Goal: Transaction & Acquisition: Purchase product/service

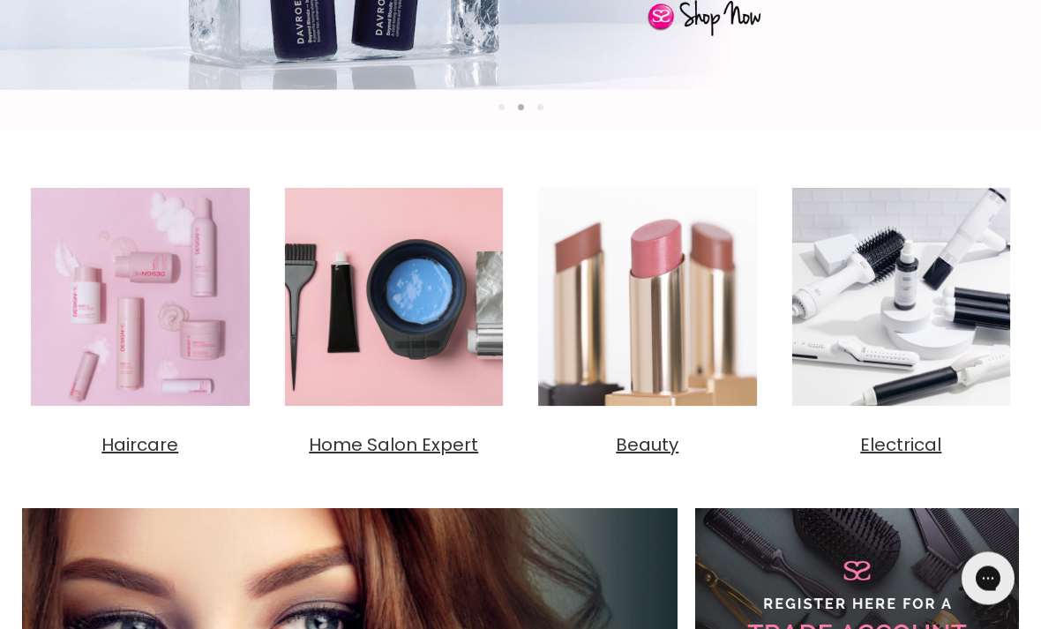
scroll to position [537, 0]
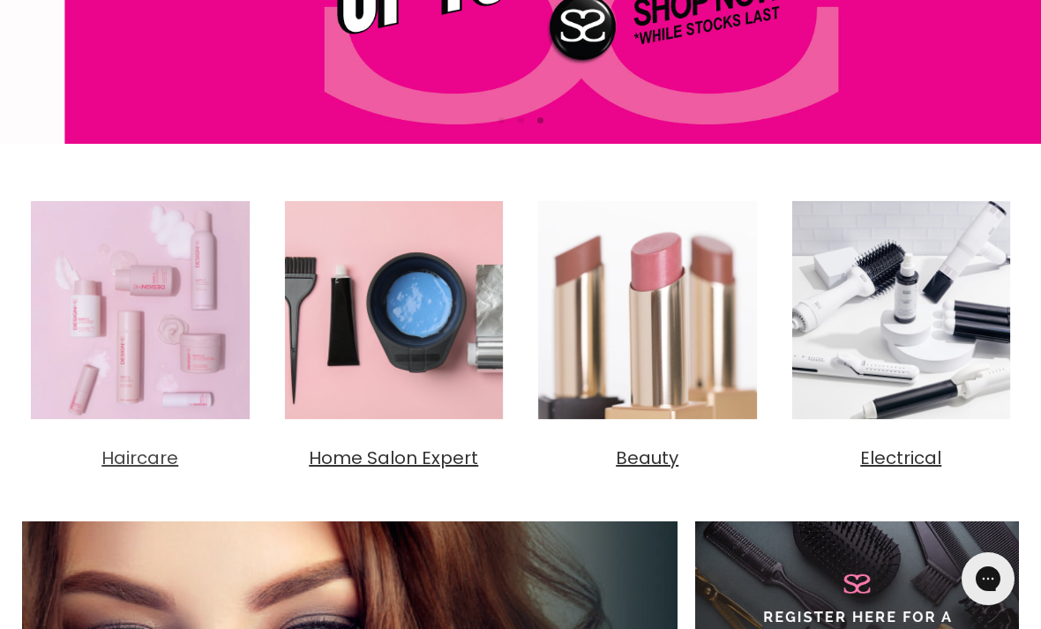
click at [138, 463] on span "Haircare" at bounding box center [139, 457] width 77 height 25
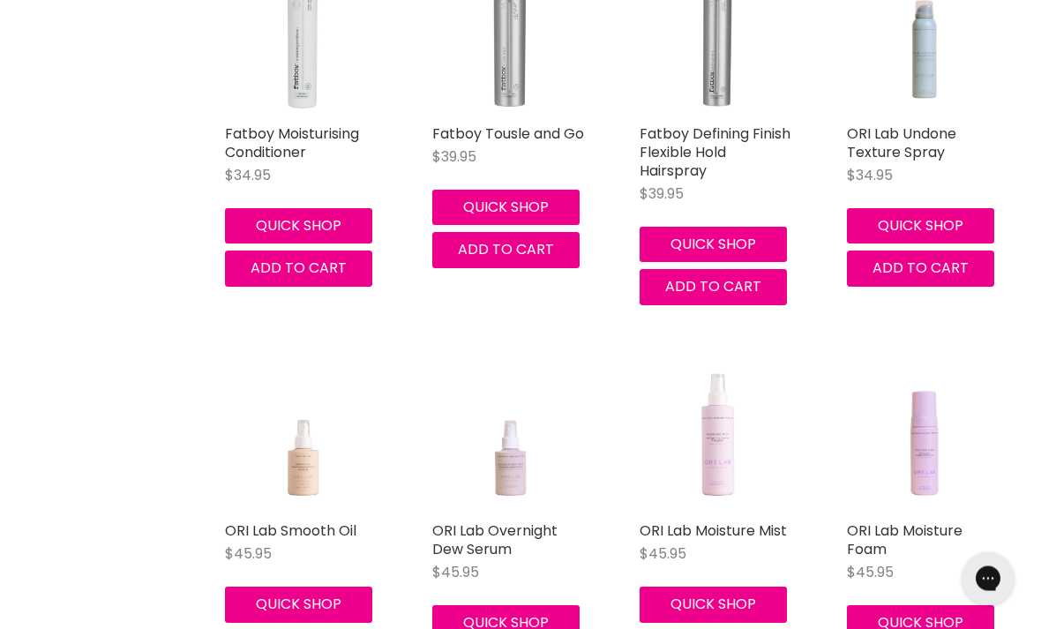
scroll to position [2160, 0]
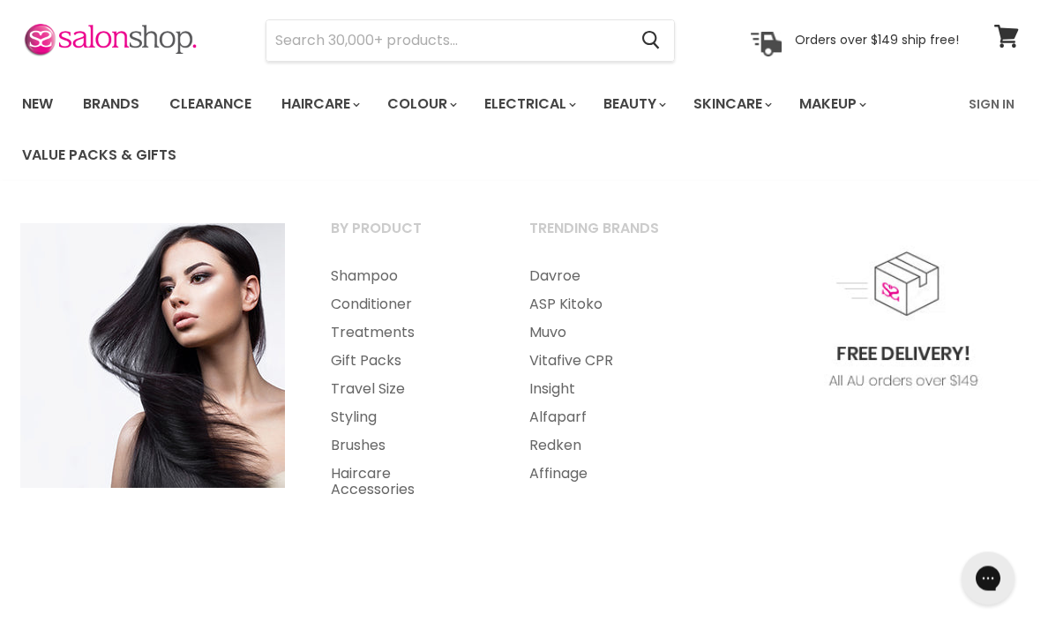
scroll to position [59, 0]
click at [348, 445] on link "Brushes" at bounding box center [406, 445] width 195 height 28
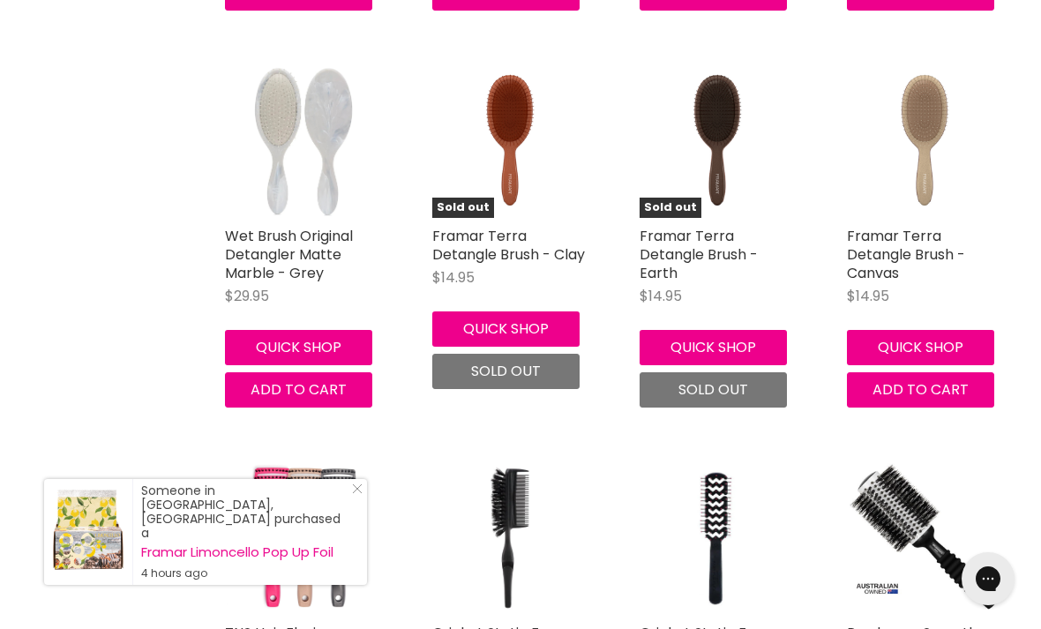
scroll to position [2871, 0]
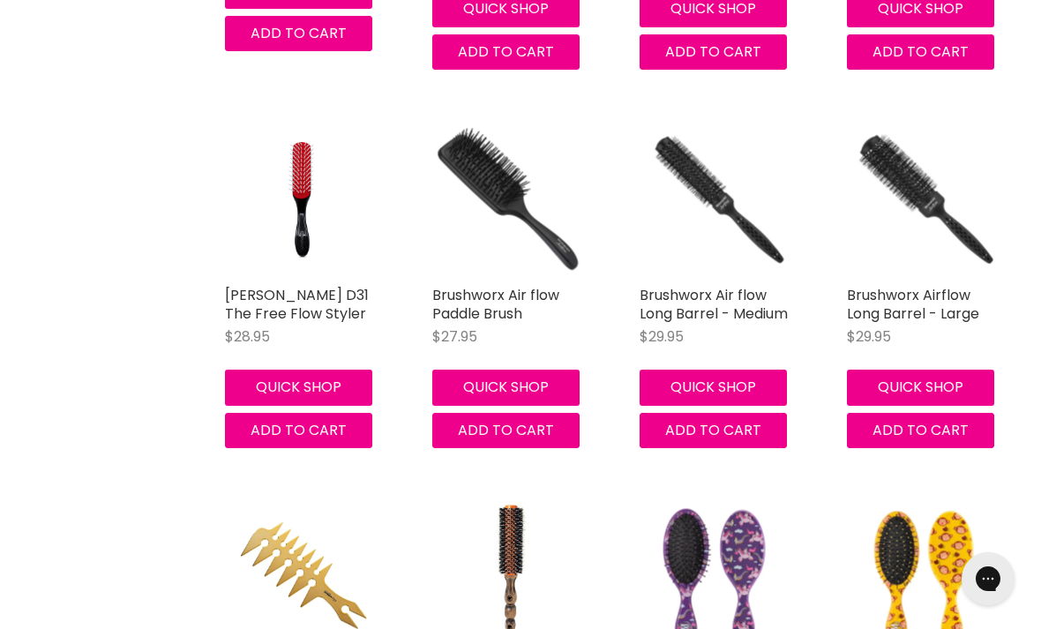
scroll to position [9220, 0]
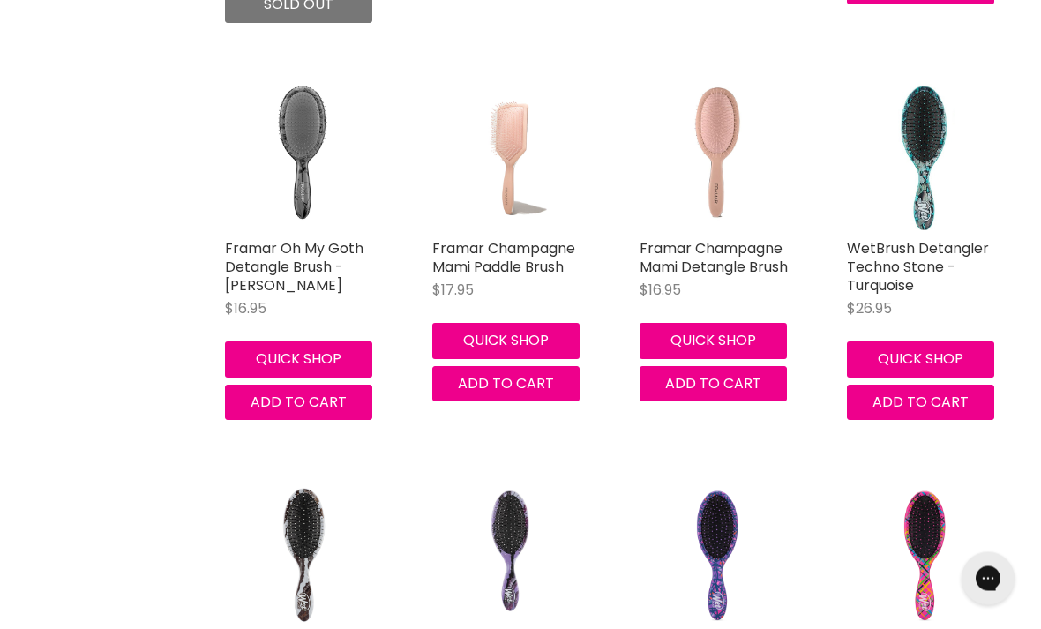
scroll to position [14073, 0]
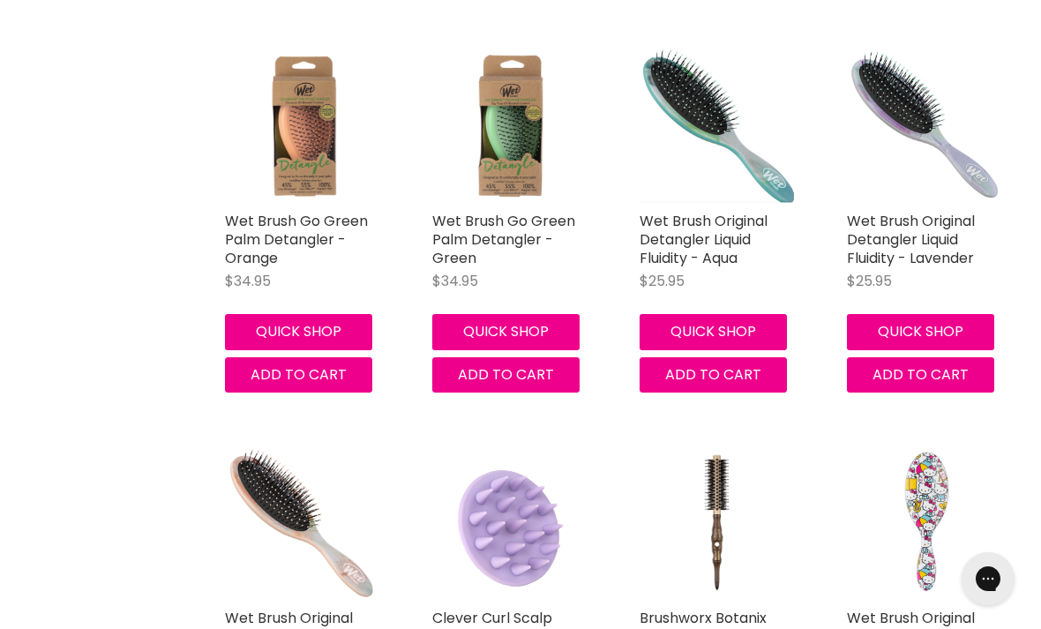
scroll to position [18949, 0]
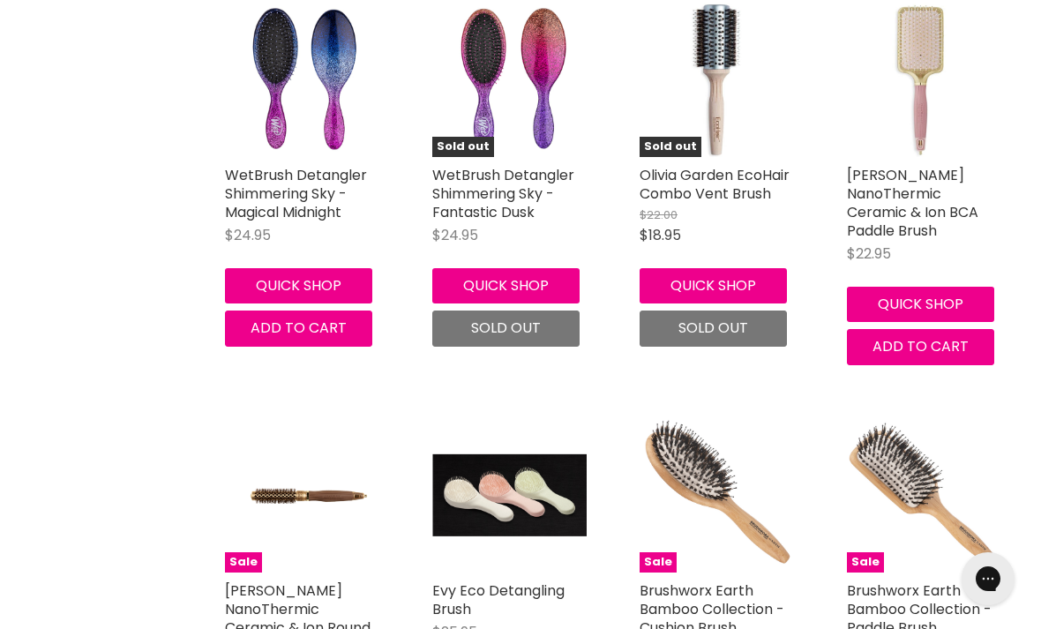
scroll to position [23401, 0]
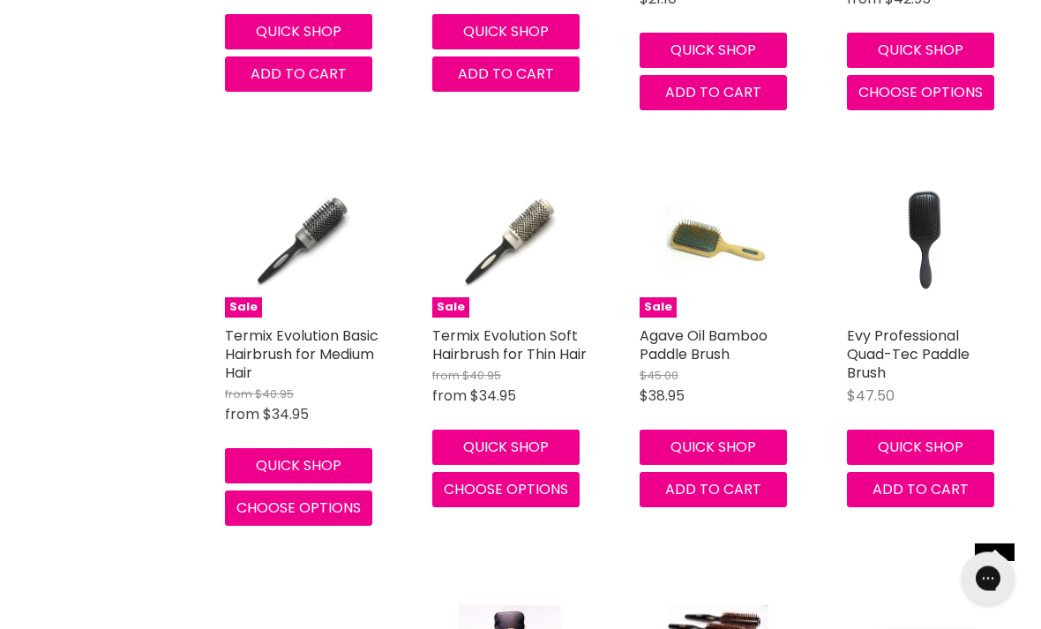
scroll to position [28598, 0]
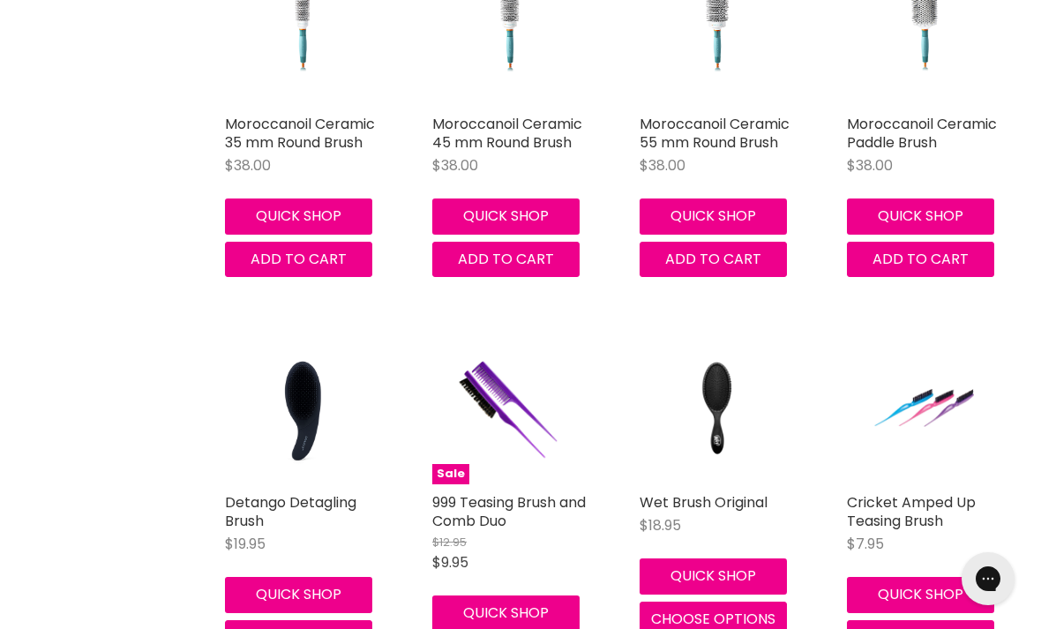
scroll to position [30858, 0]
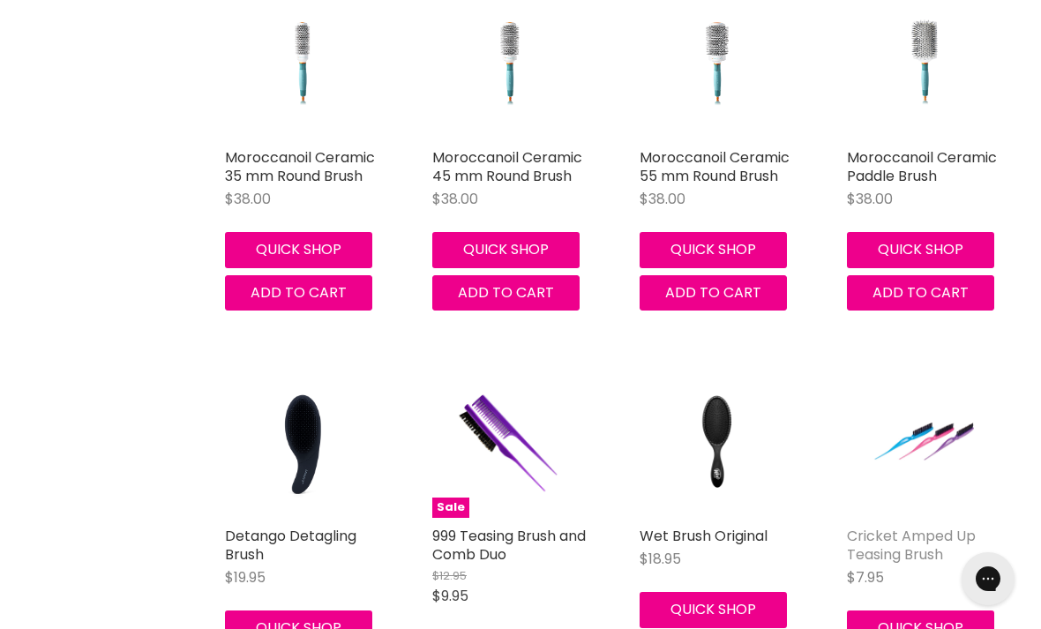
click at [928, 526] on link "Cricket Amped Up Teasing Brush" at bounding box center [911, 545] width 129 height 39
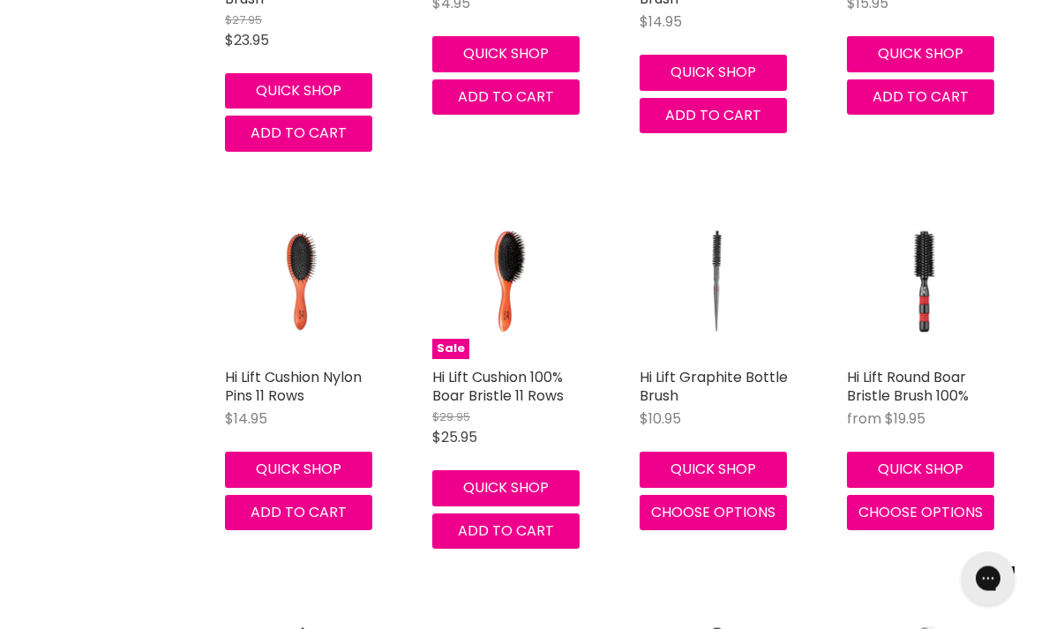
scroll to position [33416, 0]
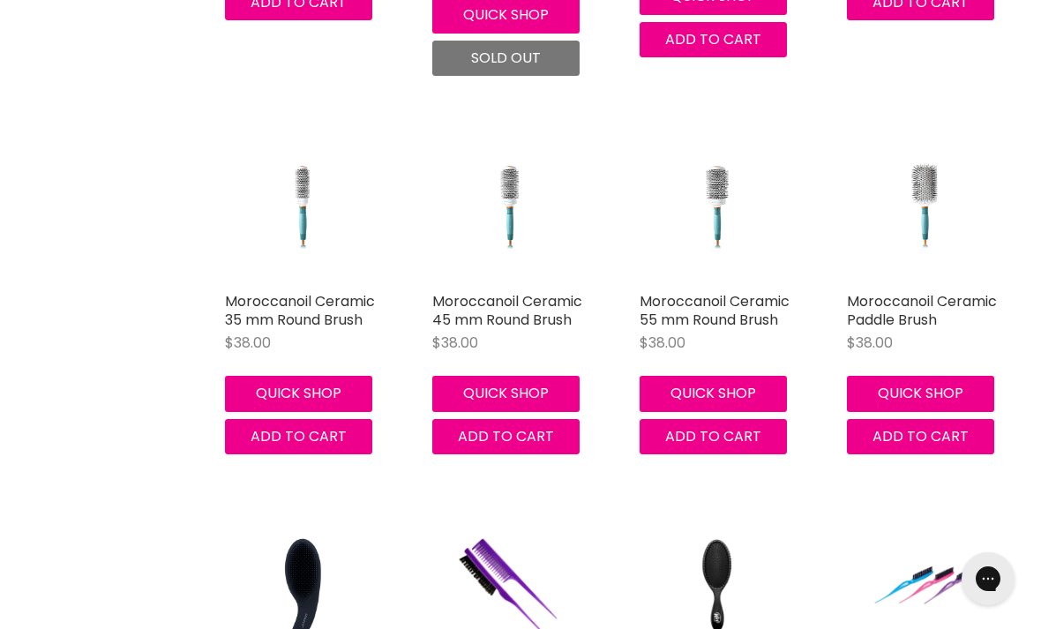
scroll to position [30711, 0]
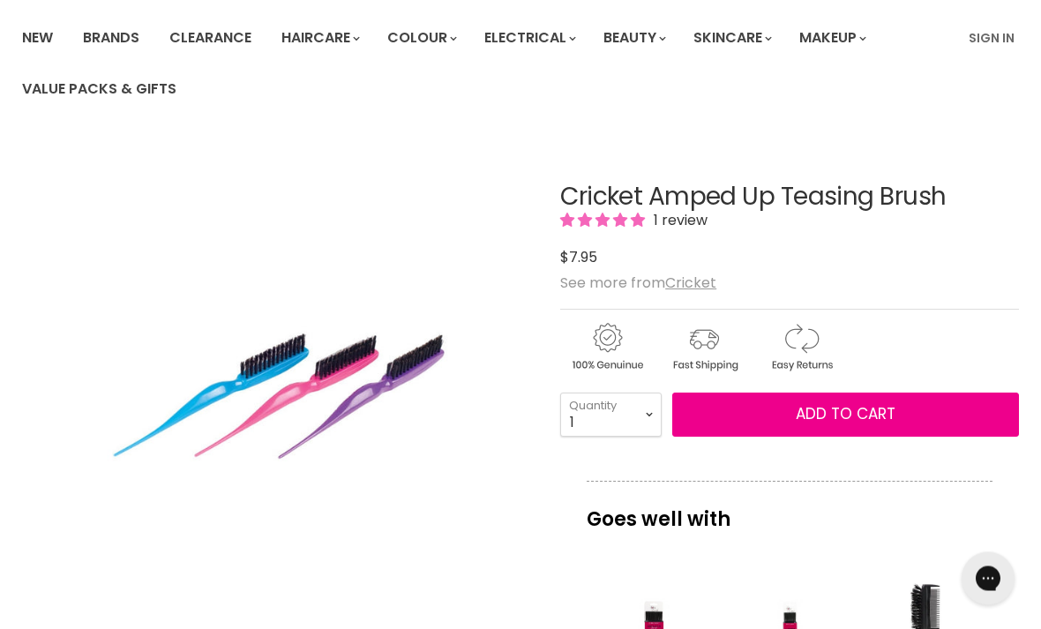
scroll to position [102, 0]
